Goal: Find specific page/section: Find specific page/section

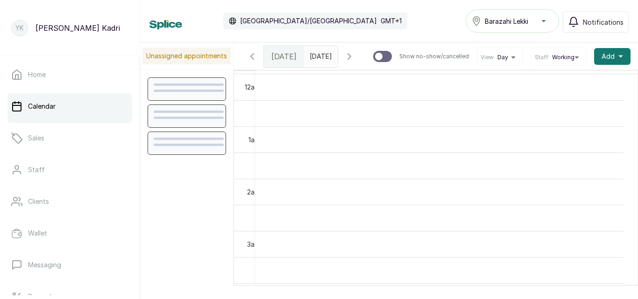
scroll to position [314, 0]
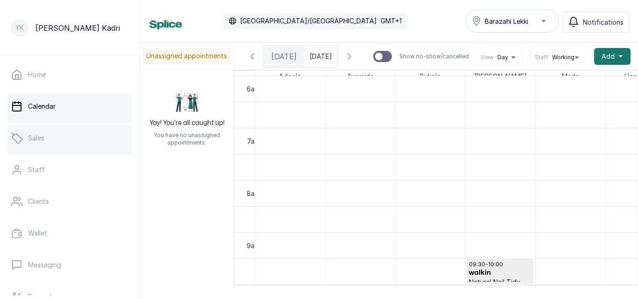
click at [47, 145] on link "Sales" at bounding box center [69, 138] width 125 height 26
